Goal: Navigation & Orientation: Find specific page/section

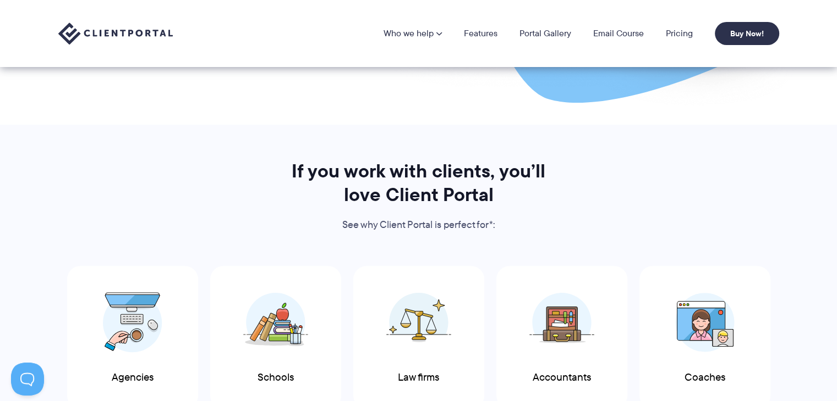
scroll to position [351, 0]
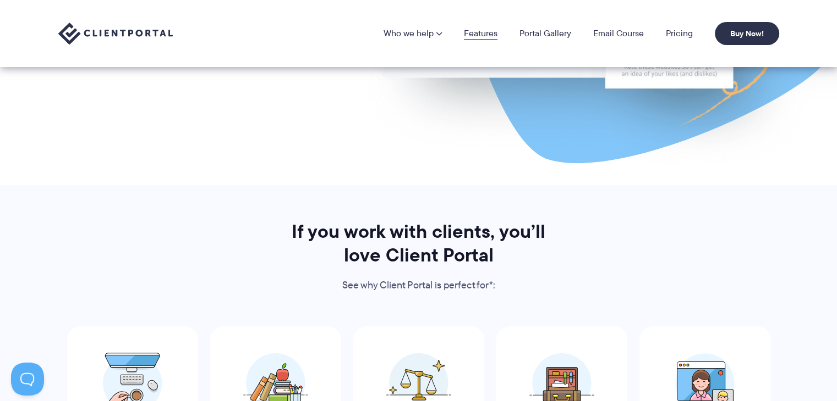
click at [480, 29] on link "Features" at bounding box center [481, 33] width 34 height 9
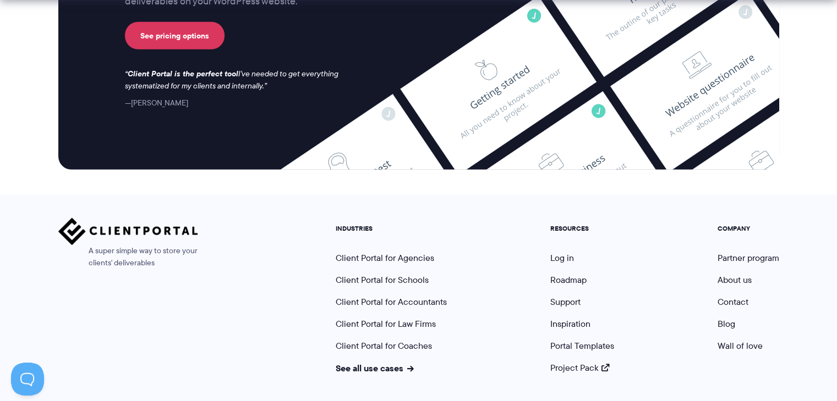
scroll to position [2995, 0]
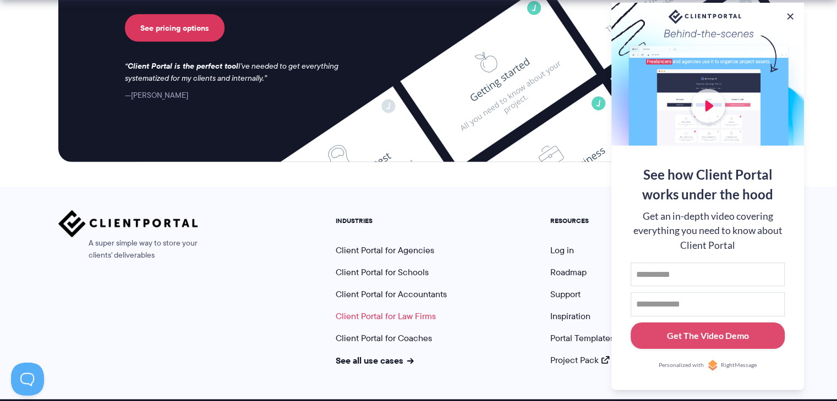
click at [398, 310] on link "Client Portal for Law Firms" at bounding box center [385, 316] width 100 height 13
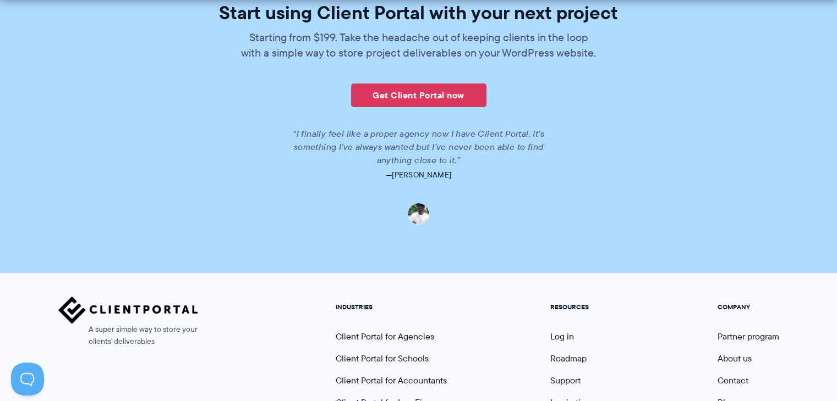
scroll to position [2376, 0]
